Goal: Task Accomplishment & Management: Use online tool/utility

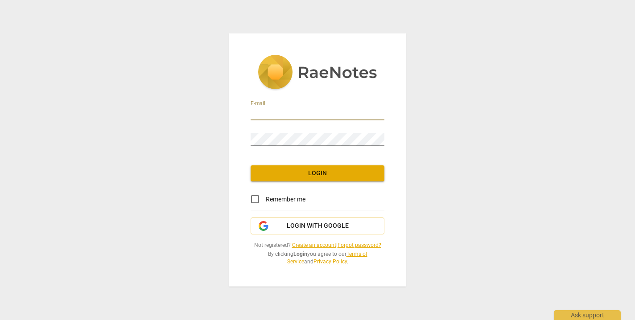
click at [263, 113] on input "email" at bounding box center [318, 113] width 134 height 13
type input "j"
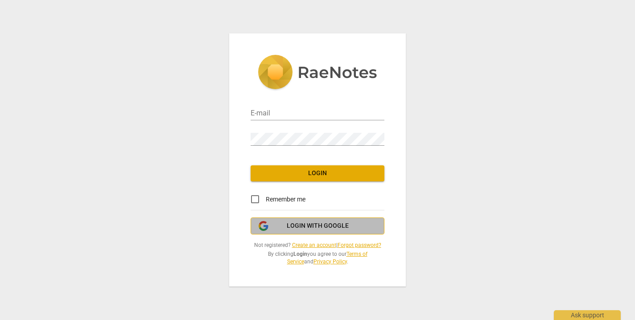
click at [301, 222] on span "Login with Google" at bounding box center [318, 226] width 62 height 9
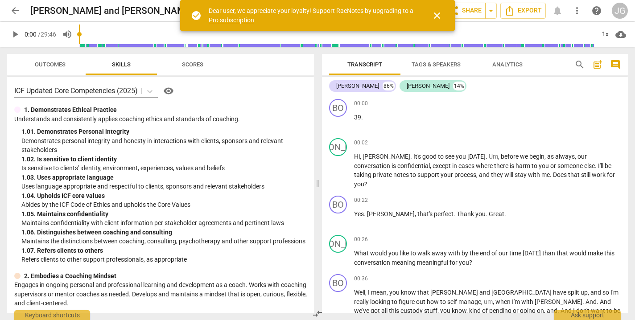
click at [436, 14] on span "close" at bounding box center [437, 15] width 11 height 11
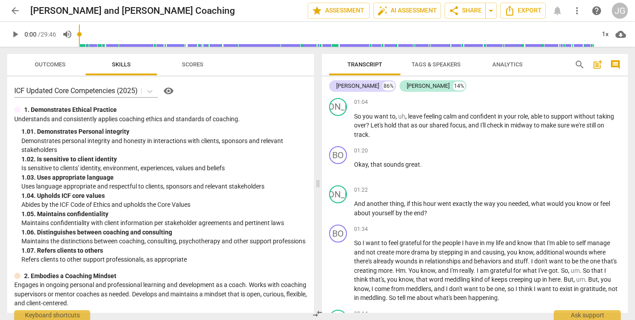
scroll to position [244, 0]
click at [408, 111] on span "leave" at bounding box center [416, 114] width 16 height 7
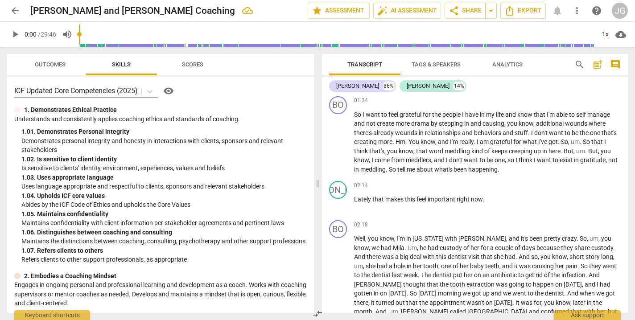
scroll to position [363, 0]
click at [408, 141] on span "." at bounding box center [406, 140] width 3 height 7
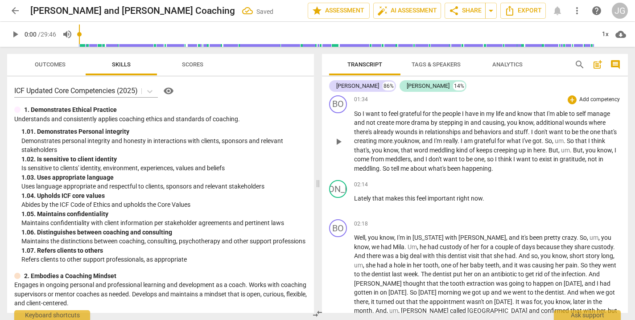
click at [422, 141] on span "," at bounding box center [420, 140] width 3 height 7
click at [448, 141] on span "grateful" at bounding box center [456, 140] width 23 height 7
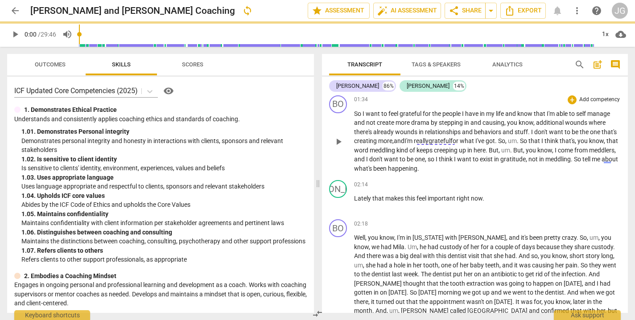
click at [526, 141] on span "So" at bounding box center [524, 140] width 8 height 7
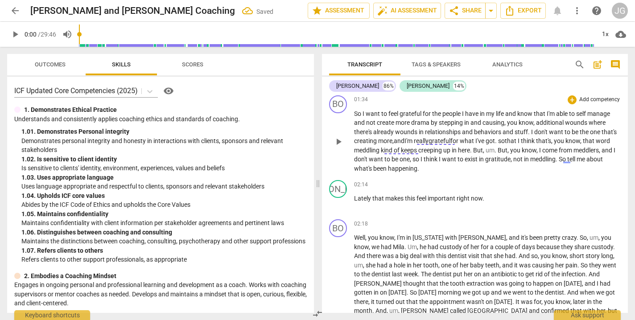
click at [505, 140] on span "so" at bounding box center [501, 140] width 7 height 7
click at [553, 142] on span "," at bounding box center [551, 140] width 3 height 7
click at [481, 151] on span "But" at bounding box center [476, 150] width 10 height 7
click at [441, 141] on span "grateful" at bounding box center [439, 140] width 22 height 7
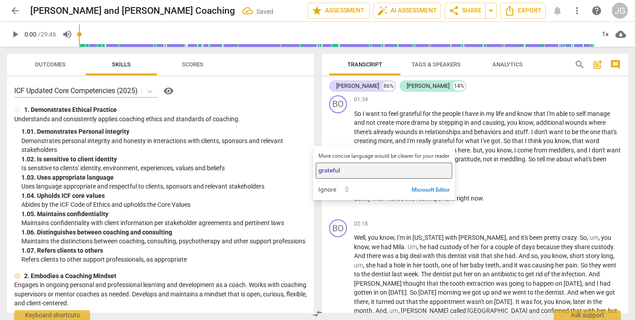
click at [362, 169] on div "grateful" at bounding box center [383, 170] width 131 height 8
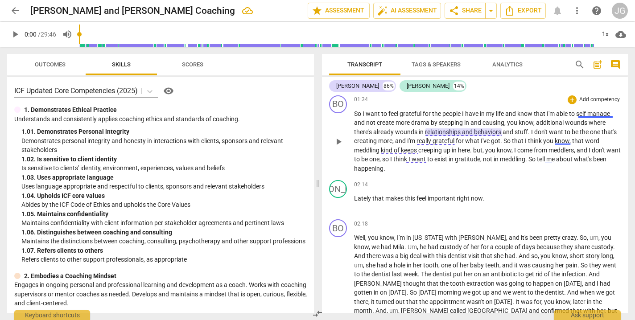
click at [469, 134] on span "and" at bounding box center [468, 131] width 12 height 7
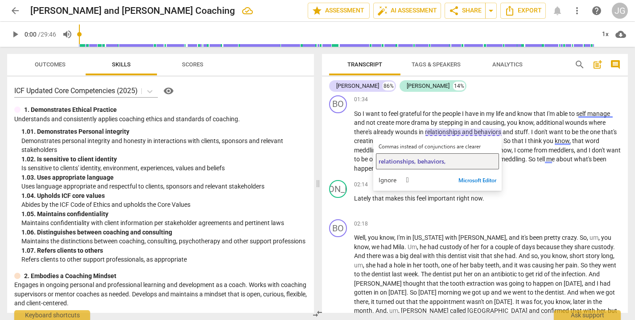
click at [428, 159] on span "relationships, behaviors," at bounding box center [412, 161] width 67 height 8
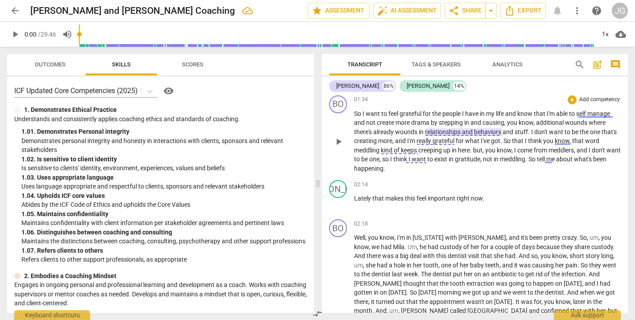
click at [461, 132] on span "relationships" at bounding box center [443, 131] width 37 height 7
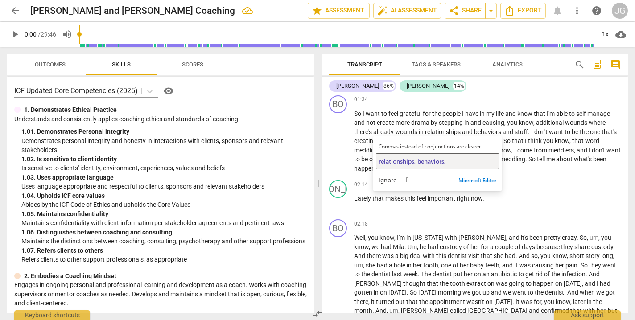
click at [438, 159] on span "relationships, behaviors," at bounding box center [412, 161] width 67 height 8
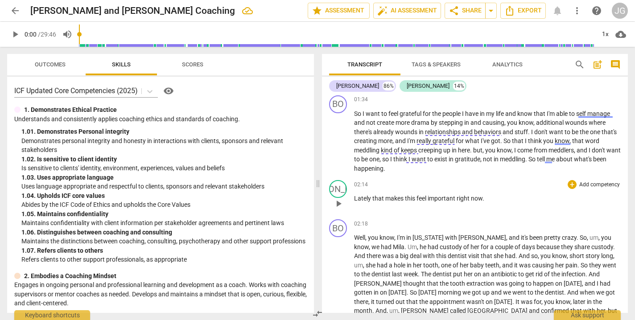
click at [373, 198] on span "that" at bounding box center [378, 198] width 13 height 7
click at [399, 199] on span "makes" at bounding box center [408, 198] width 20 height 7
click at [401, 170] on p "So I want to feel grateful for the people I have in my life and know that I'm a…" at bounding box center [487, 141] width 267 height 64
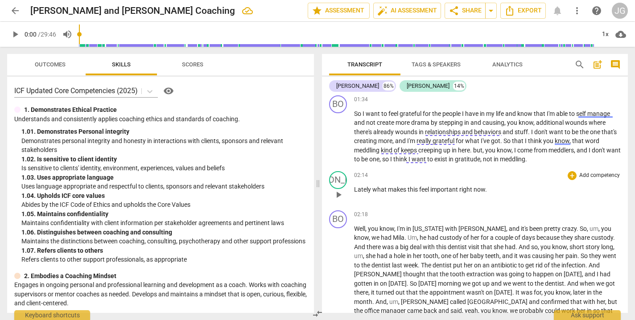
click at [494, 190] on p "Lately what makes this feel important right now ." at bounding box center [487, 189] width 267 height 9
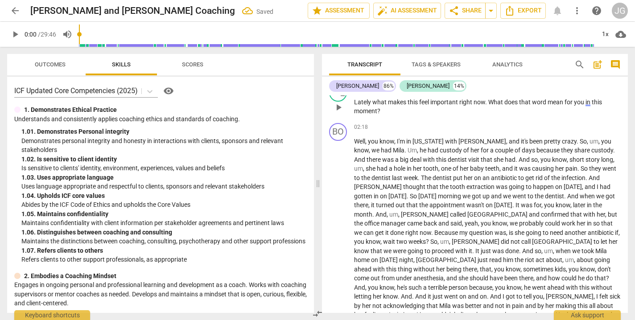
scroll to position [453, 0]
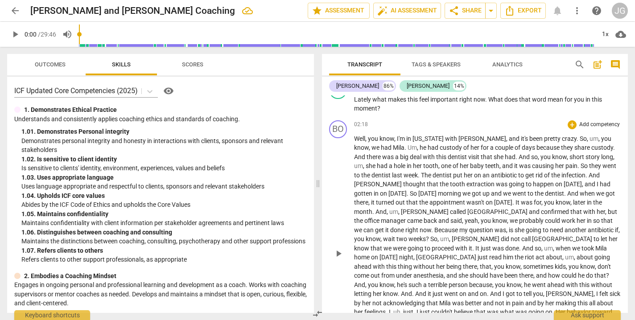
click at [601, 140] on span "you" at bounding box center [606, 138] width 10 height 7
click at [606, 139] on span "," at bounding box center [607, 138] width 3 height 7
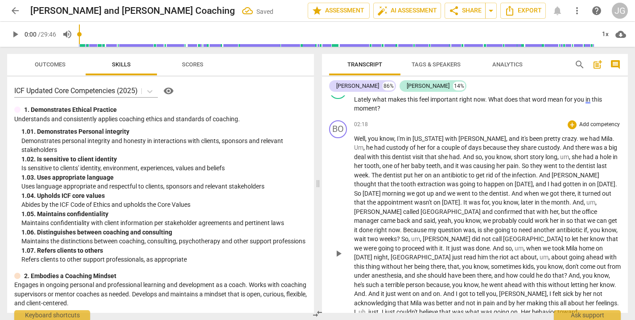
click at [580, 138] on span "we" at bounding box center [584, 138] width 9 height 7
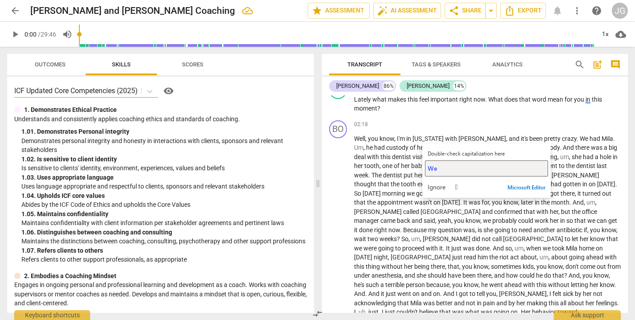
click at [455, 170] on div "We" at bounding box center [487, 168] width 118 height 8
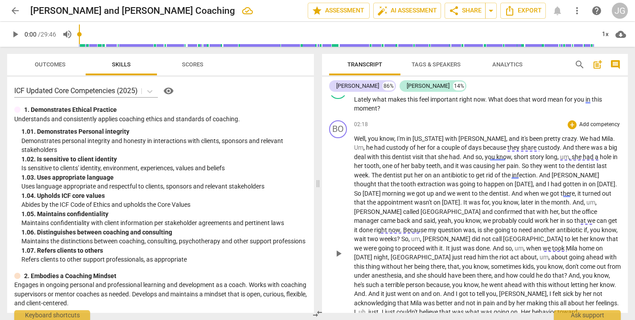
click at [522, 167] on span "So" at bounding box center [526, 165] width 8 height 7
click at [520, 165] on span "they" at bounding box center [526, 165] width 13 height 7
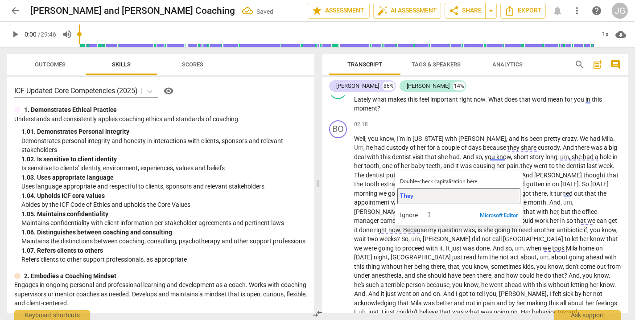
click at [412, 194] on span "They" at bounding box center [406, 195] width 13 height 8
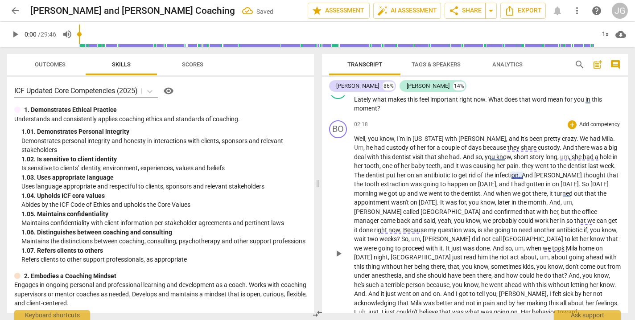
click at [522, 165] on span "they" at bounding box center [528, 165] width 13 height 7
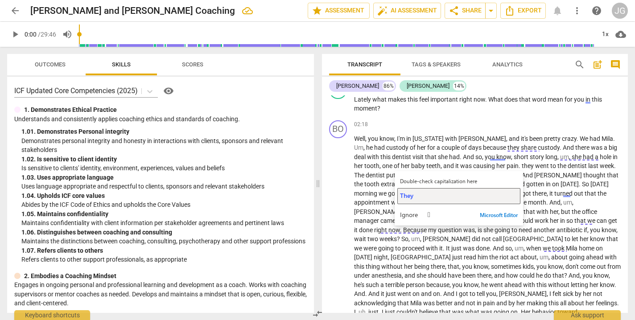
click at [405, 195] on span "They" at bounding box center [406, 195] width 13 height 8
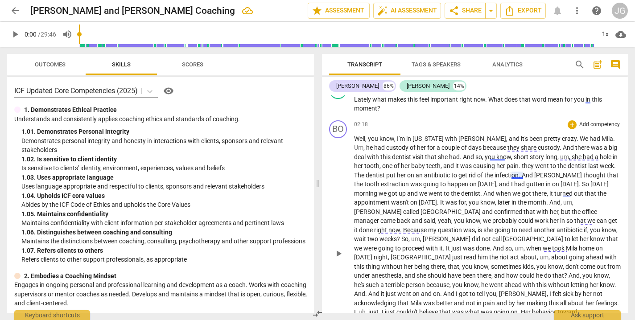
click at [522, 167] on span "they" at bounding box center [528, 165] width 13 height 7
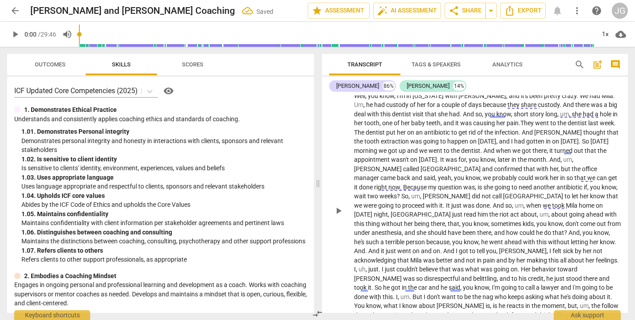
scroll to position [499, 0]
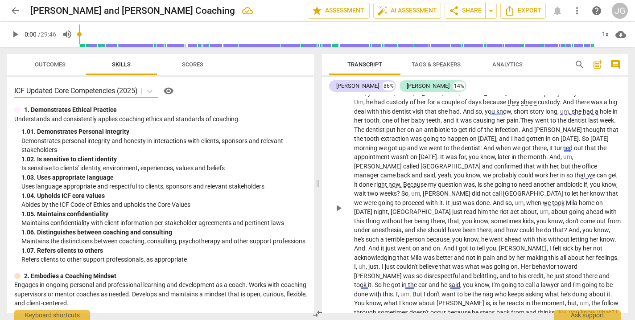
click at [498, 157] on span "," at bounding box center [496, 156] width 3 height 7
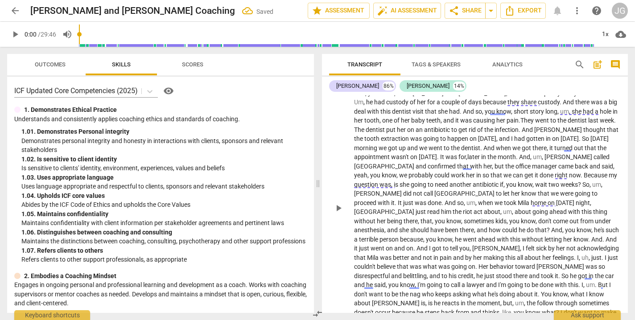
click at [544, 158] on span "," at bounding box center [543, 156] width 3 height 7
click at [467, 158] on span "," at bounding box center [466, 156] width 1 height 7
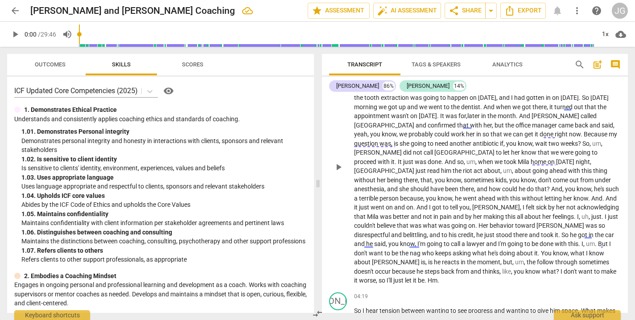
scroll to position [548, 0]
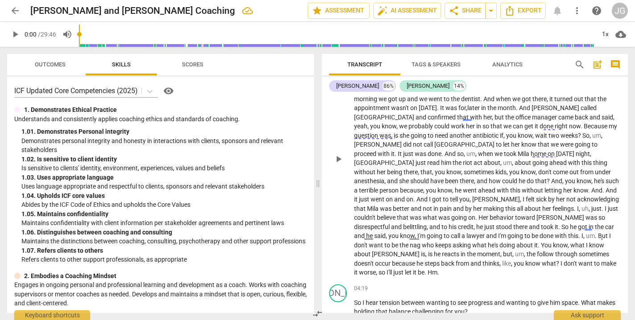
click at [532, 136] on span "," at bounding box center [533, 135] width 3 height 7
click at [478, 150] on span "," at bounding box center [476, 153] width 3 height 7
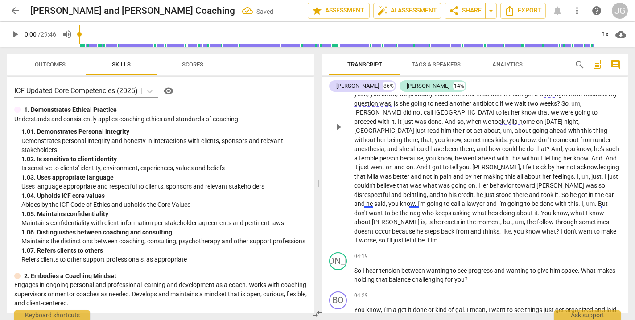
scroll to position [583, 0]
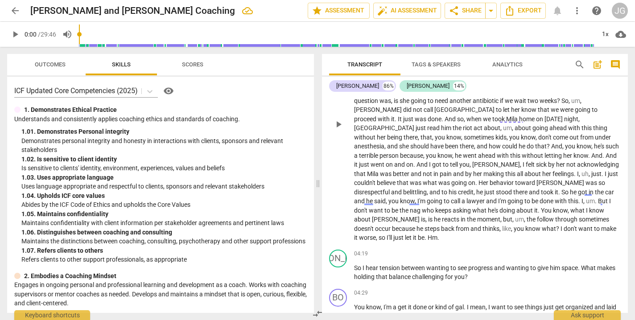
click at [515, 124] on span "," at bounding box center [513, 127] width 3 height 7
click at [413, 134] on span "you" at bounding box center [408, 137] width 12 height 7
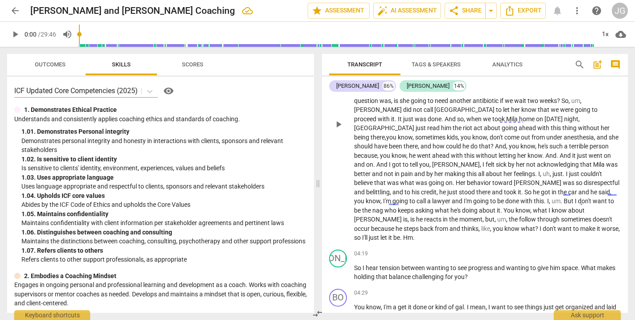
click at [538, 143] on span "," at bounding box center [536, 146] width 3 height 7
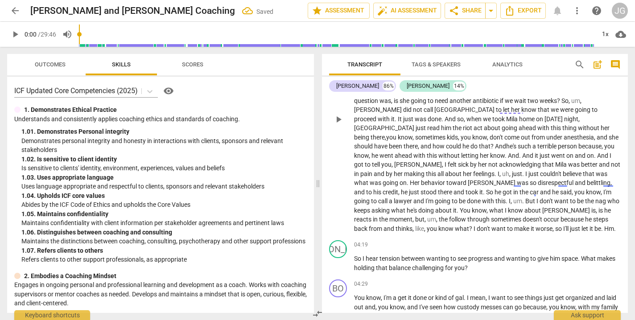
click at [522, 152] on span "." at bounding box center [520, 155] width 3 height 7
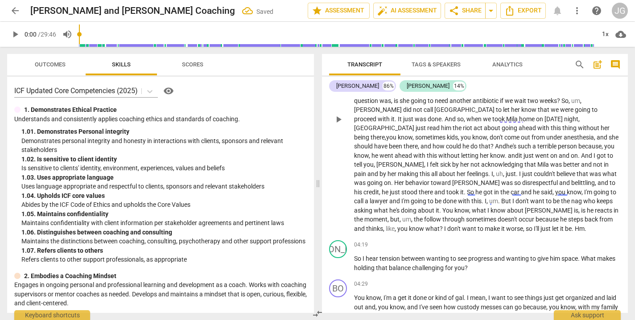
click at [519, 152] on span "and" at bounding box center [513, 155] width 11 height 7
click at [519, 170] on span "." at bounding box center [517, 173] width 3 height 7
click at [486, 198] on span "." at bounding box center [483, 201] width 3 height 7
click at [478, 198] on span "but" at bounding box center [473, 201] width 9 height 7
click at [611, 202] on p "Well , you know , I'm in Louisiana with Mike , and it's been pretty crazy . We …" at bounding box center [487, 119] width 267 height 229
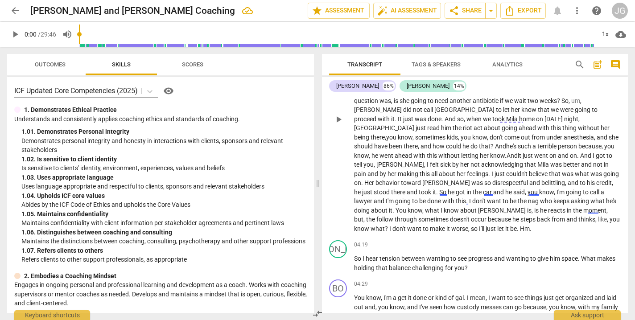
click at [385, 225] on span "?" at bounding box center [387, 228] width 4 height 7
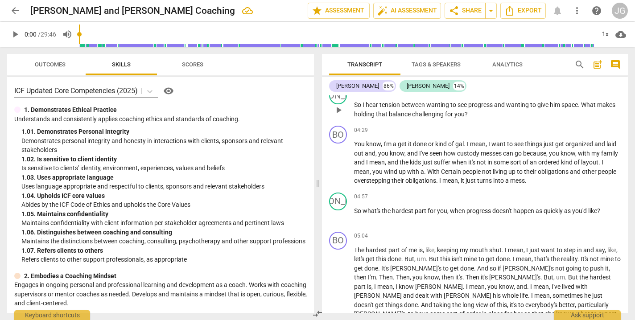
scroll to position [736, 0]
click at [427, 169] on span "." at bounding box center [425, 172] width 3 height 7
click at [441, 169] on span "With" at bounding box center [434, 172] width 14 height 7
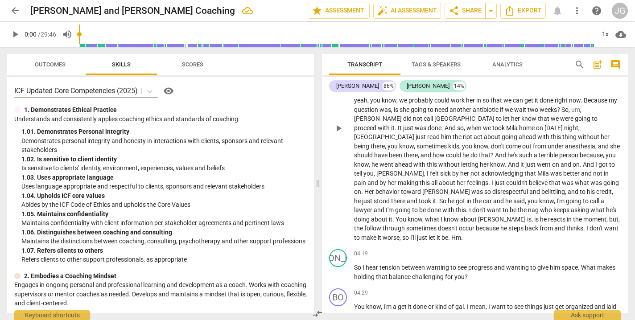
scroll to position [575, 0]
click at [460, 169] on span "by" at bounding box center [456, 172] width 8 height 7
click at [489, 169] on span "sick to my stomach" at bounding box center [466, 172] width 52 height 7
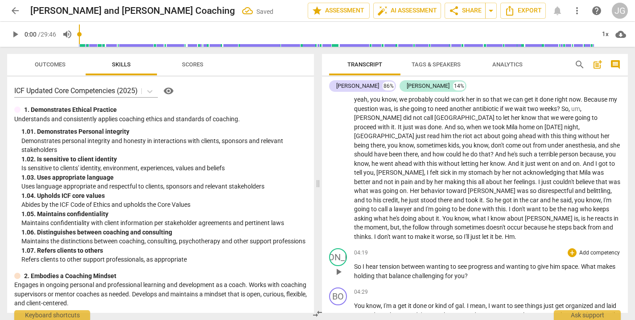
click at [360, 251] on div "04:19 + Add competency keyboard_arrow_right So I hear tension between wanting t…" at bounding box center [487, 264] width 267 height 32
click at [354, 263] on span "So" at bounding box center [358, 266] width 8 height 7
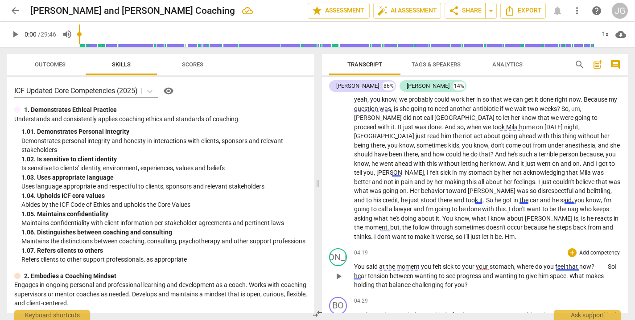
click at [599, 263] on span "You said at the moment you felt sick to your your stomach, where do you feel th…" at bounding box center [484, 266] width 261 height 7
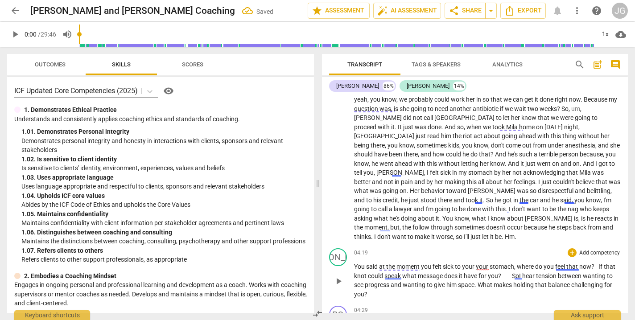
click at [522, 272] on span "I" at bounding box center [520, 275] width 3 height 7
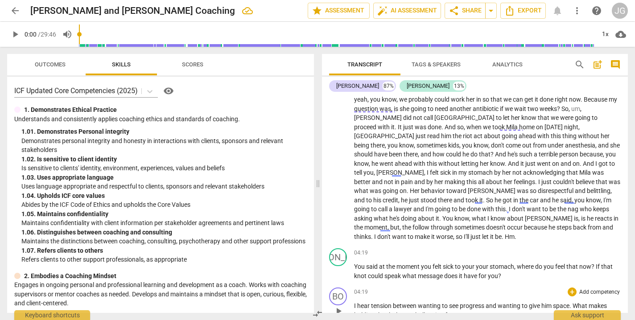
click at [354, 302] on span "I" at bounding box center [355, 305] width 3 height 7
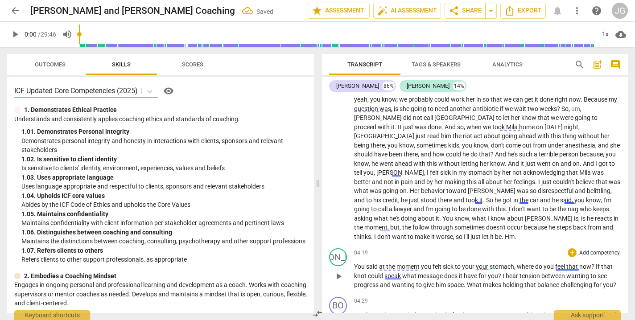
click at [502, 272] on span "?" at bounding box center [500, 275] width 4 height 7
click at [480, 289] on div "BO play_arrow pause 00:00 + Add competency keyboard_arrow_right 39 . JO play_ar…" at bounding box center [475, 204] width 306 height 218
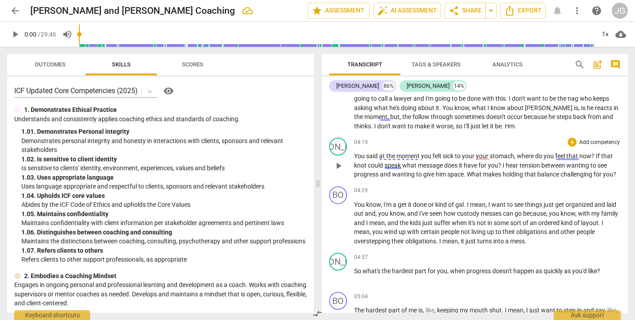
scroll to position [687, 0]
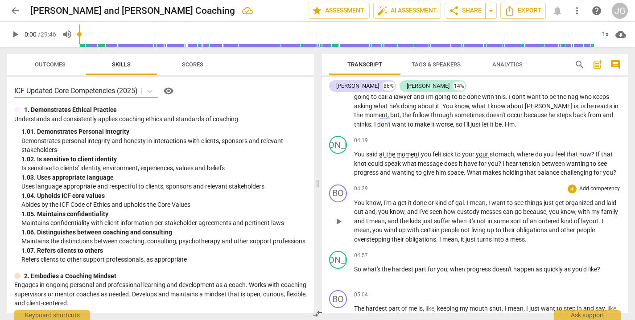
click at [407, 208] on span "," at bounding box center [405, 211] width 3 height 7
click at [548, 208] on span "with" at bounding box center [541, 211] width 13 height 7
click at [591, 208] on span "and" at bounding box center [585, 211] width 12 height 7
click at [585, 226] on span "," at bounding box center [584, 229] width 3 height 7
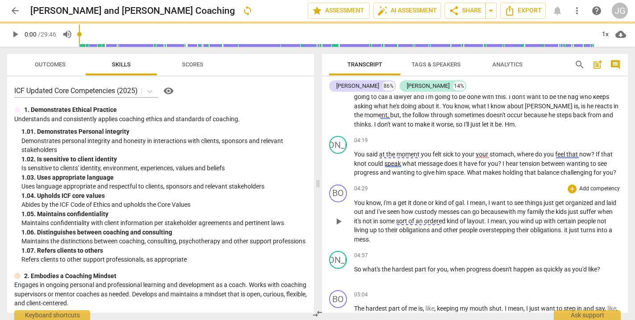
click at [569, 226] on span "it" at bounding box center [566, 229] width 5 height 7
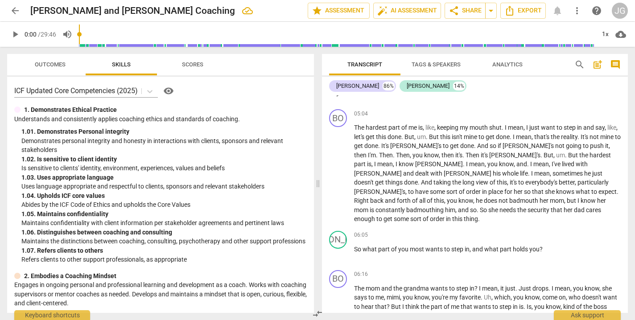
scroll to position [869, 0]
click at [437, 123] on span "," at bounding box center [435, 126] width 3 height 7
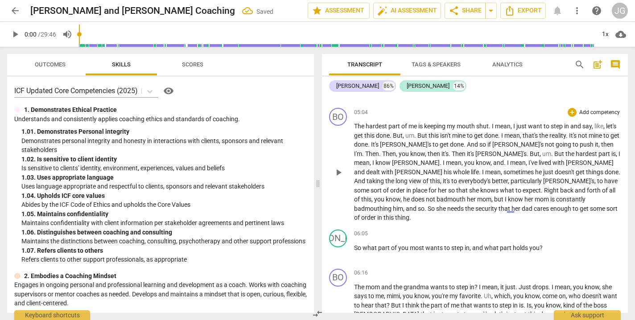
click at [607, 122] on p "The hardest part of me is keeping my mouth shut . I mean , I just want to step …" at bounding box center [487, 172] width 267 height 101
click at [417, 132] on span "But" at bounding box center [412, 135] width 11 height 7
click at [392, 132] on span "but" at bounding box center [387, 135] width 9 height 7
click at [597, 141] on span "." at bounding box center [598, 144] width 3 height 7
click at [618, 141] on span "." at bounding box center [619, 144] width 2 height 7
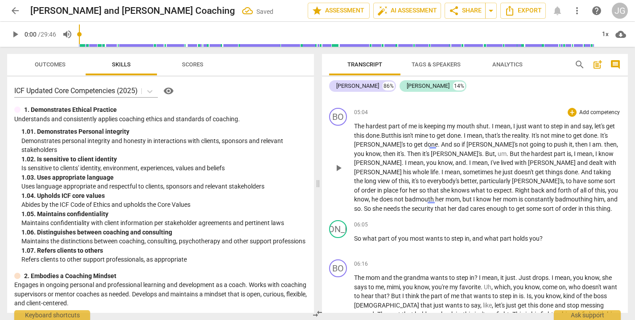
click at [616, 136] on p "The hardest part of me is keeping my mouth shut . I mean , I just want to step …" at bounding box center [487, 167] width 267 height 91
click at [397, 150] on span "then" at bounding box center [390, 153] width 12 height 7
click at [604, 141] on span "then" at bounding box center [610, 144] width 12 height 7
click at [467, 150] on span "." at bounding box center [468, 153] width 3 height 7
click at [446, 150] on span "but" at bounding box center [450, 153] width 9 height 7
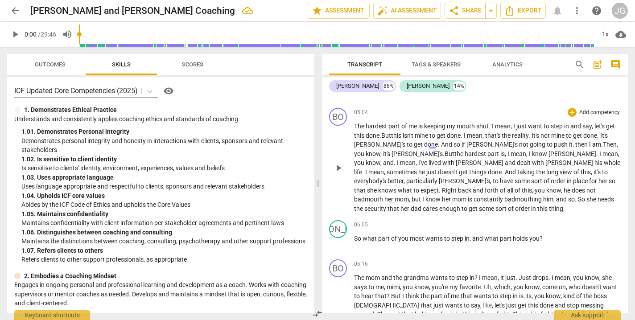
click at [529, 150] on span "I" at bounding box center [530, 153] width 3 height 7
click at [404, 159] on span "mean" at bounding box center [396, 162] width 16 height 7
click at [552, 159] on span "sometimes" at bounding box center [568, 162] width 32 height 7
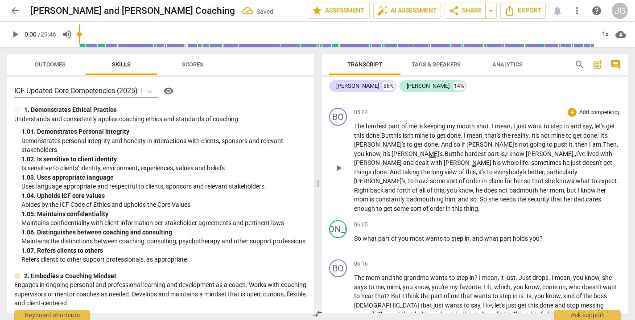
click at [531, 159] on span "sometimes" at bounding box center [547, 162] width 32 height 7
click at [544, 169] on span "," at bounding box center [545, 172] width 3 height 7
click at [370, 187] on span "Right" at bounding box center [362, 190] width 16 height 7
click at [480, 196] on span "." at bounding box center [478, 199] width 3 height 7
click at [477, 196] on span "she" at bounding box center [470, 199] width 11 height 7
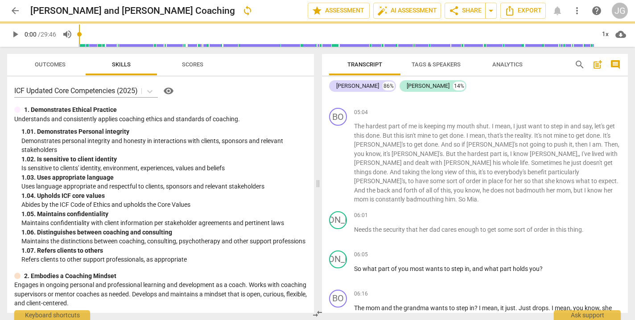
scroll to position [899, 0]
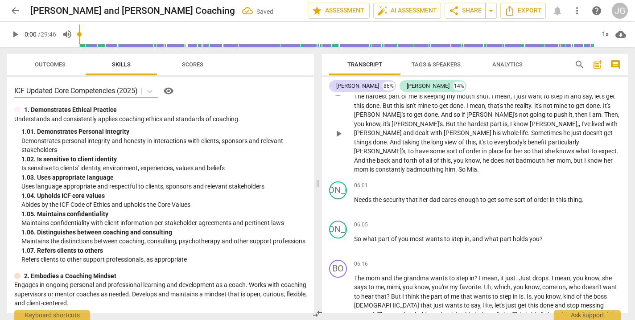
click at [549, 151] on p "The hardest part of me is keeping my mouth shut . I mean , I just want to step …" at bounding box center [487, 133] width 267 height 82
click at [355, 196] on span "Needs" at bounding box center [363, 199] width 19 height 7
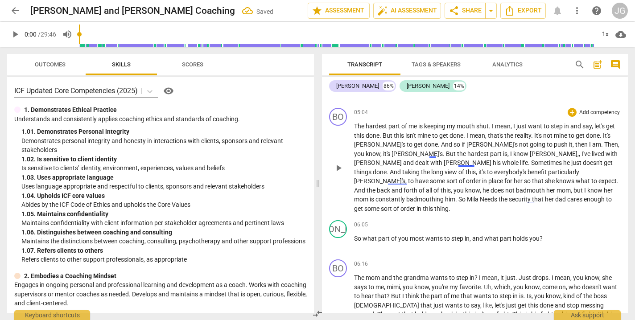
click at [498, 196] on span "Needs" at bounding box center [489, 199] width 19 height 7
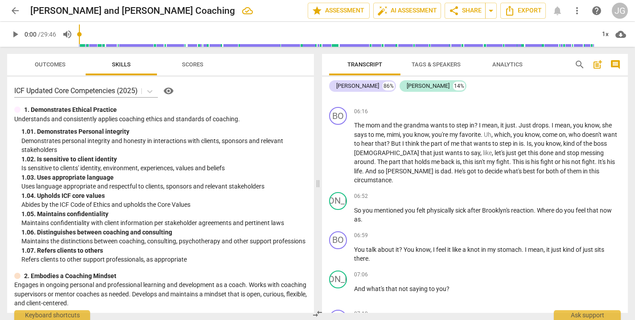
scroll to position [1025, 0]
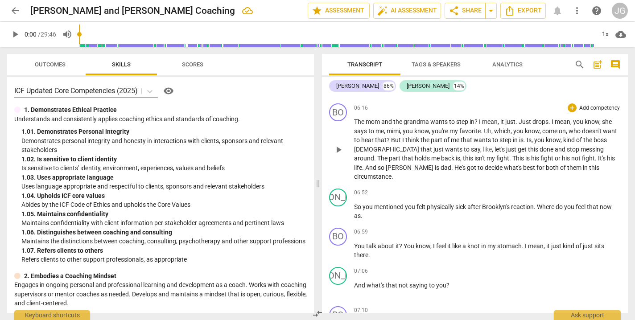
click at [563, 136] on span "," at bounding box center [561, 139] width 3 height 7
click at [494, 146] on span "let's" at bounding box center [500, 149] width 12 height 7
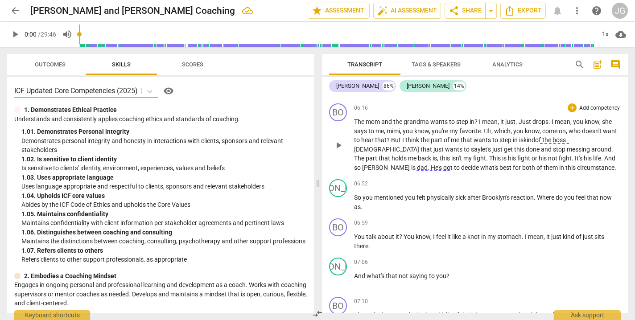
click at [572, 155] on span "." at bounding box center [573, 158] width 3 height 7
click at [403, 164] on span "Mike" at bounding box center [378, 167] width 49 height 7
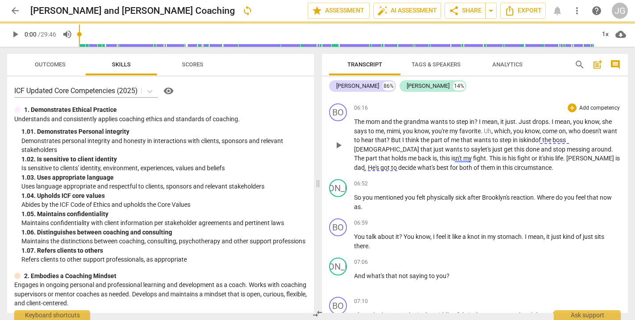
click at [365, 164] on span "dad" at bounding box center [359, 167] width 11 height 7
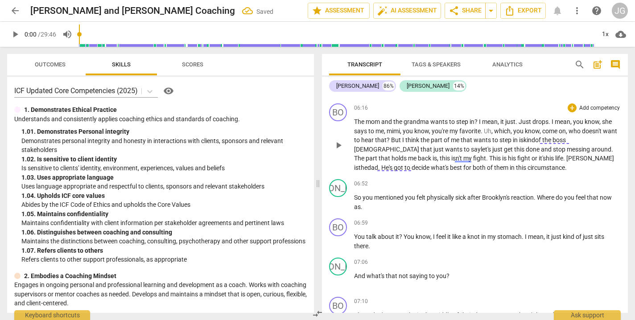
click at [394, 164] on span "He's" at bounding box center [387, 167] width 12 height 7
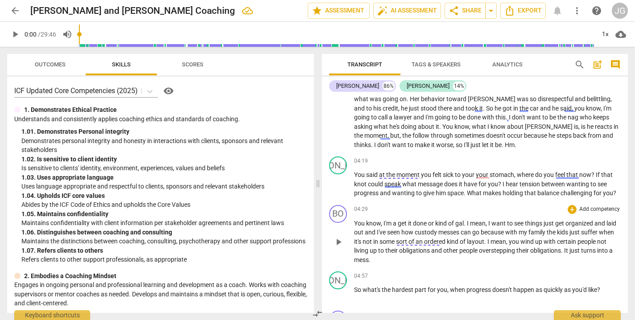
scroll to position [664, 0]
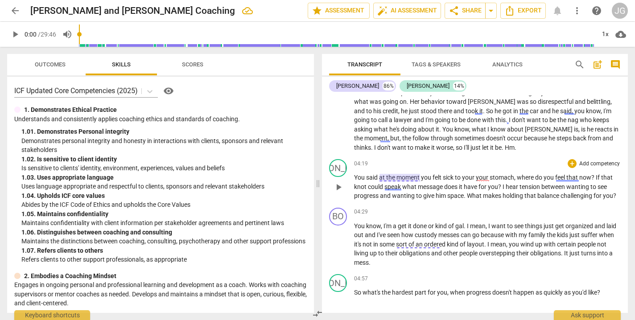
drag, startPoint x: 353, startPoint y: 169, endPoint x: 381, endPoint y: 171, distance: 28.2
click at [381, 171] on div "JO play_arrow pause 04:19 + Add competency keyboard_arrow_right You said at the…" at bounding box center [475, 180] width 306 height 49
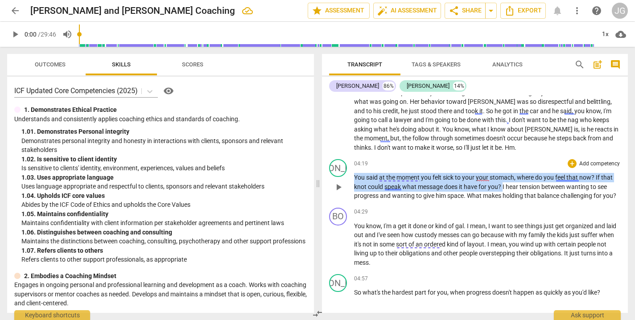
drag, startPoint x: 503, startPoint y: 176, endPoint x: 352, endPoint y: 169, distance: 150.9
click at [352, 169] on div "JO play_arrow pause 04:19 + Add competency keyboard_arrow_right You said at the…" at bounding box center [475, 180] width 306 height 49
click at [535, 169] on span "keyboard_arrow_down" at bounding box center [533, 166] width 11 height 11
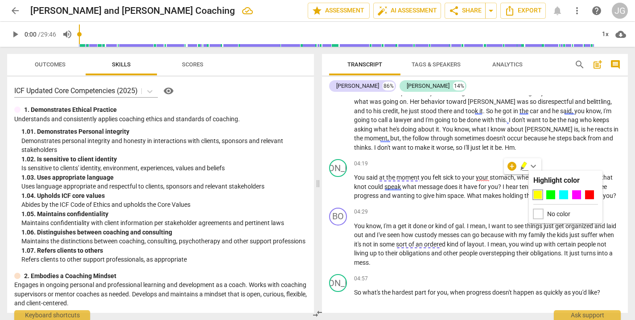
click at [538, 215] on div at bounding box center [538, 214] width 10 height 10
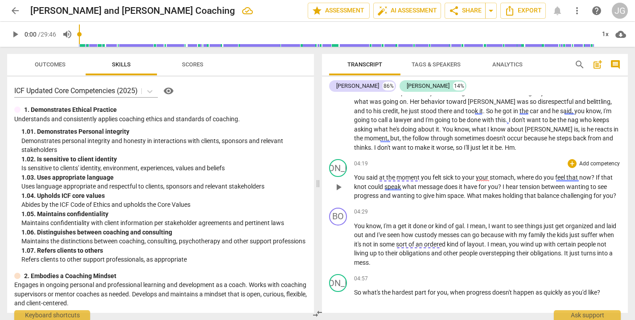
click at [502, 183] on span "?" at bounding box center [500, 186] width 4 height 7
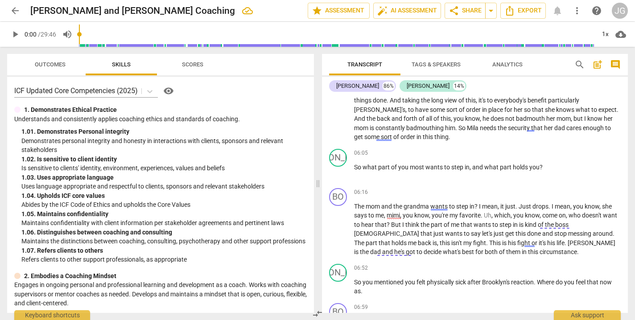
scroll to position [956, 0]
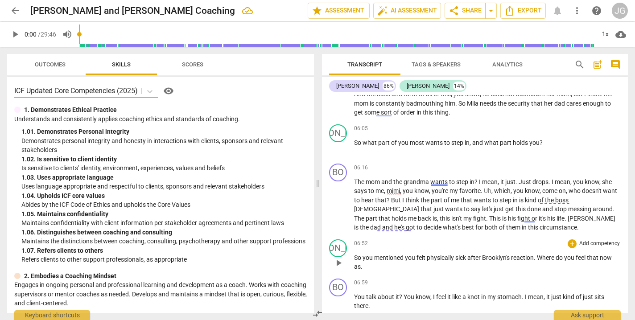
click at [363, 253] on p "So you mentioned you felt physically sick after Brooklyn's reaction . Where do …" at bounding box center [487, 262] width 267 height 18
click at [602, 254] on span "now" at bounding box center [606, 257] width 13 height 7
click at [381, 263] on span "now" at bounding box center [374, 266] width 13 height 7
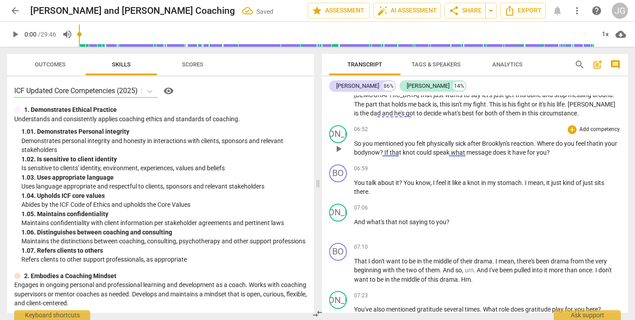
scroll to position [1070, 0]
click at [451, 218] on p "And what's that not saying to you ?" at bounding box center [487, 222] width 267 height 9
click at [568, 140] on p "So you mentioned you felt physically sick after Brooklyn's reaction . Where do …" at bounding box center [487, 149] width 267 height 18
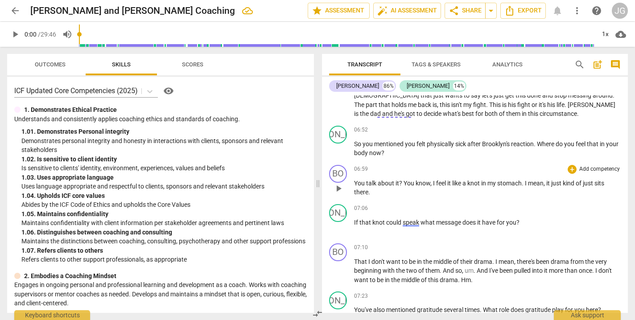
click at [402, 180] on span "?" at bounding box center [401, 183] width 4 height 7
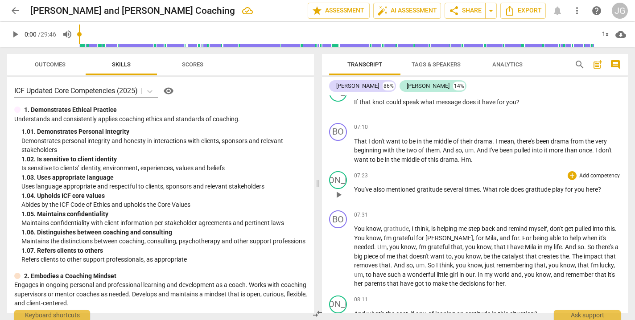
scroll to position [1192, 0]
